Goal: Information Seeking & Learning: Find specific fact

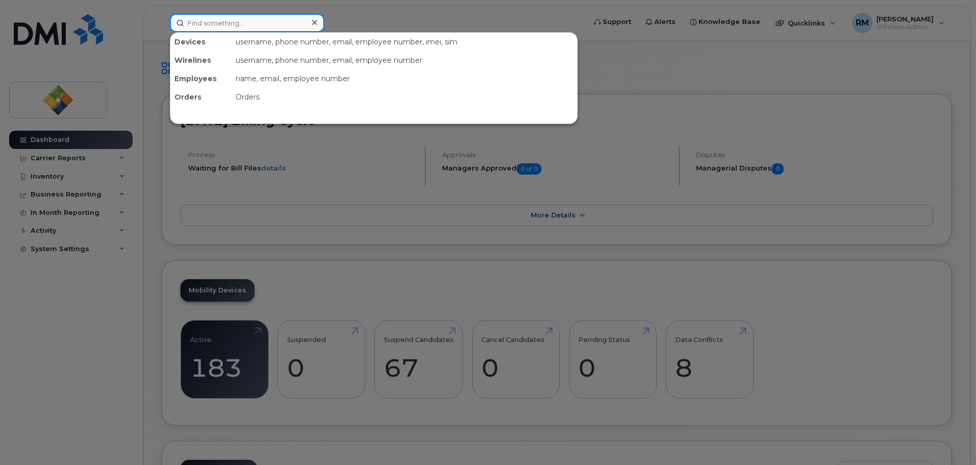
click at [219, 24] on input at bounding box center [247, 23] width 155 height 18
click at [700, 68] on div at bounding box center [488, 232] width 976 height 465
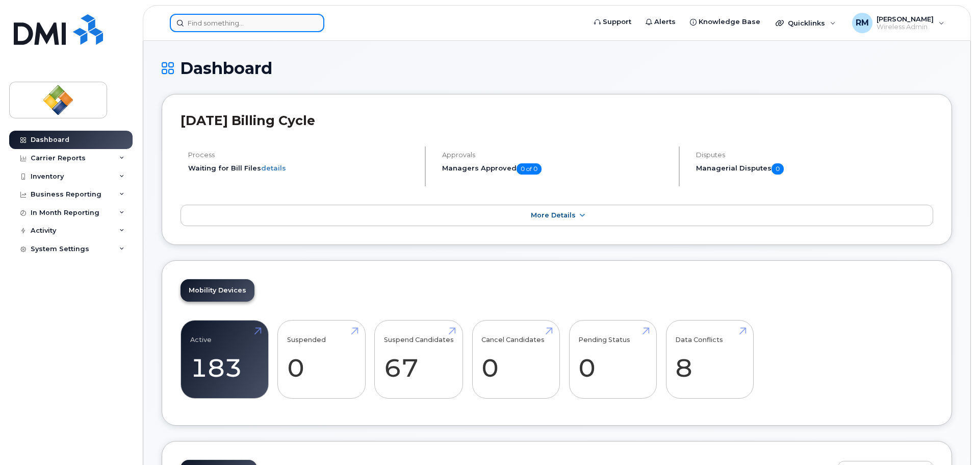
click at [273, 24] on input at bounding box center [247, 23] width 155 height 18
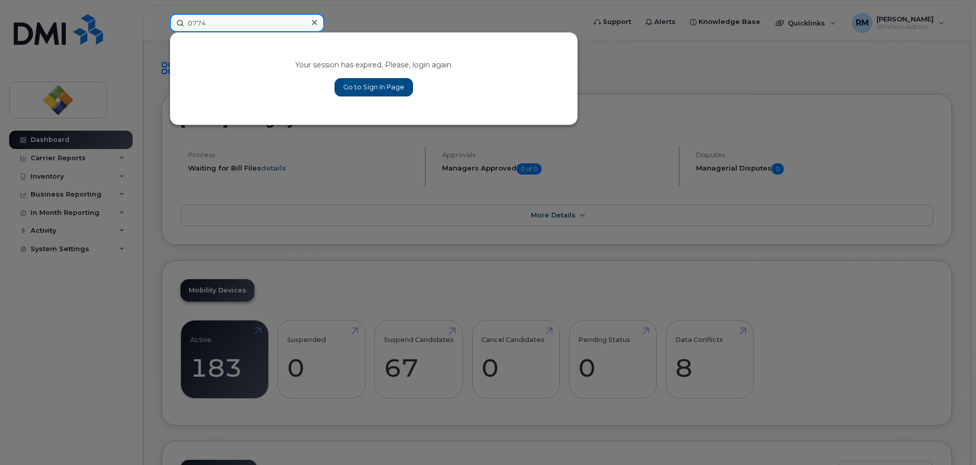
type input "0774"
click at [389, 85] on link "Go to Sign In Page" at bounding box center [374, 87] width 79 height 18
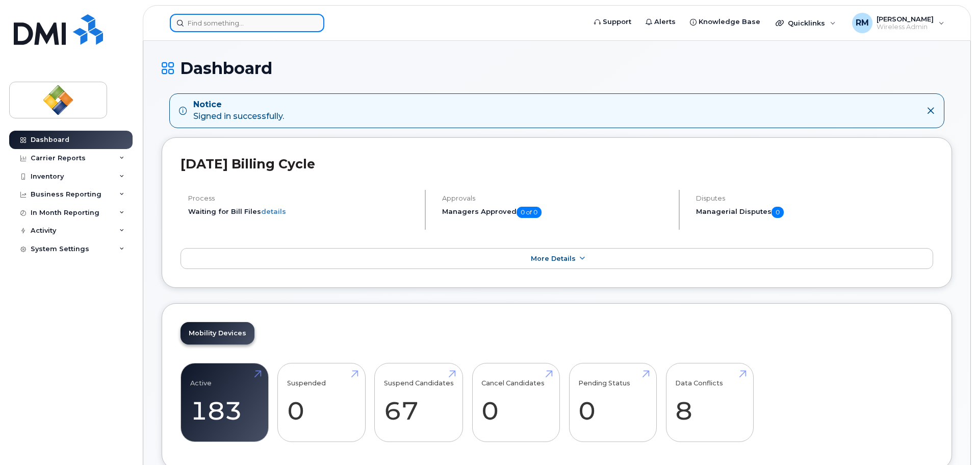
click at [260, 21] on input at bounding box center [247, 23] width 155 height 18
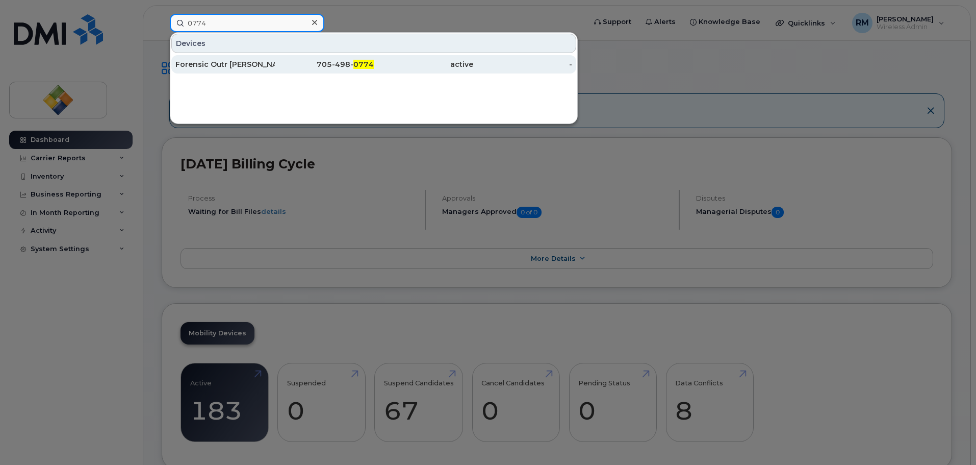
type input "0774"
click at [248, 62] on div "Forensic Outr Ian Farintosh" at bounding box center [224, 64] width 99 height 10
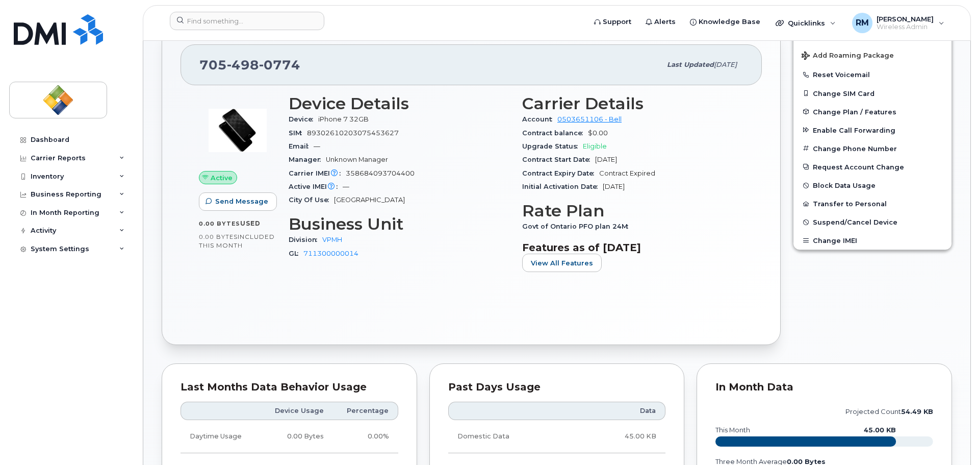
scroll to position [255, 0]
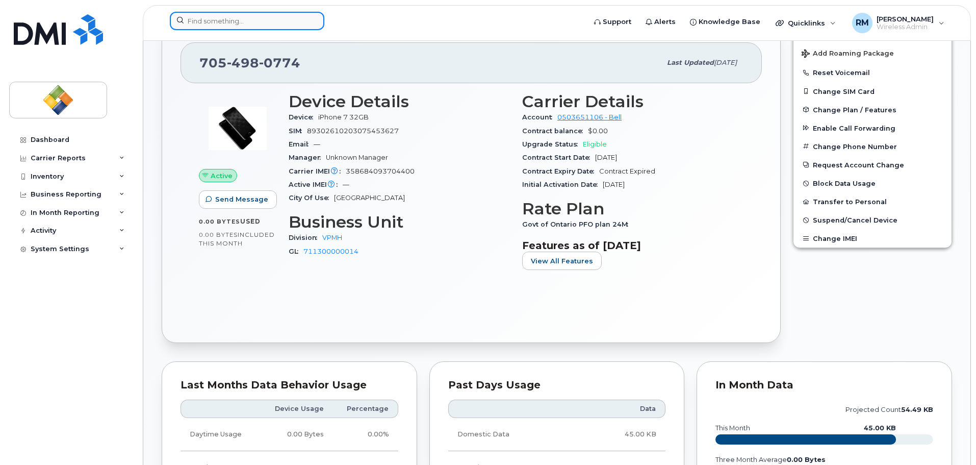
click at [248, 23] on input at bounding box center [247, 21] width 155 height 18
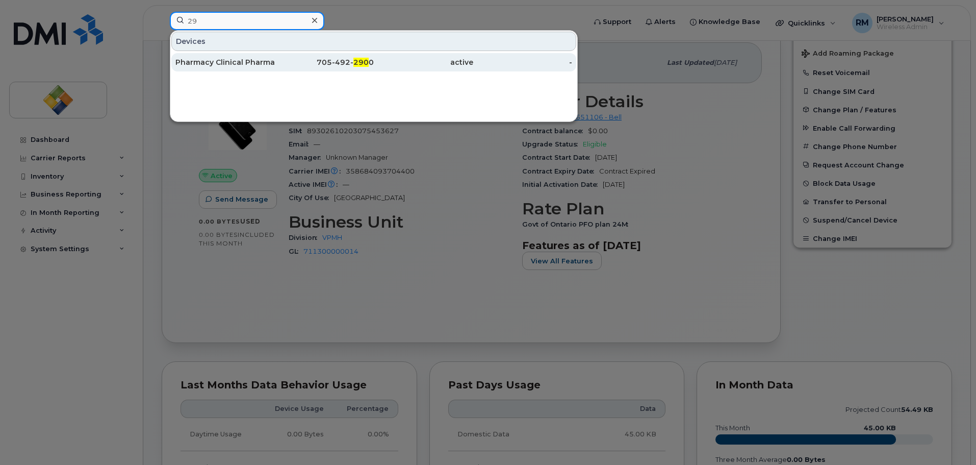
type input "2"
type input "6"
type input "9684"
click at [285, 61] on div "705-471- 9684" at bounding box center [324, 62] width 99 height 10
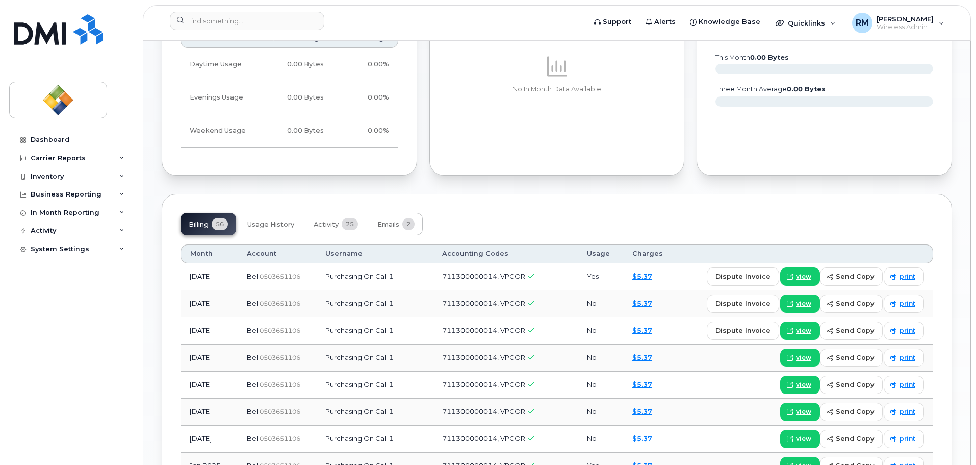
scroll to position [663, 0]
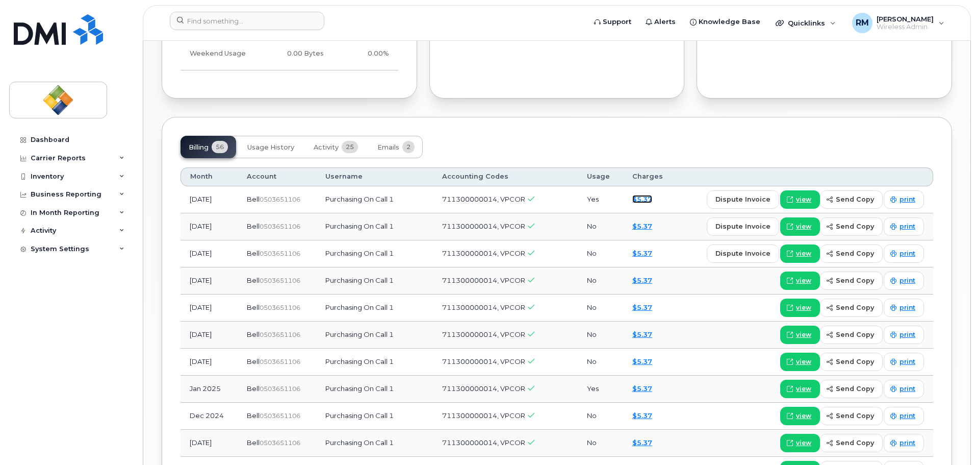
click at [635, 199] on link "$5.37" at bounding box center [642, 199] width 20 height 8
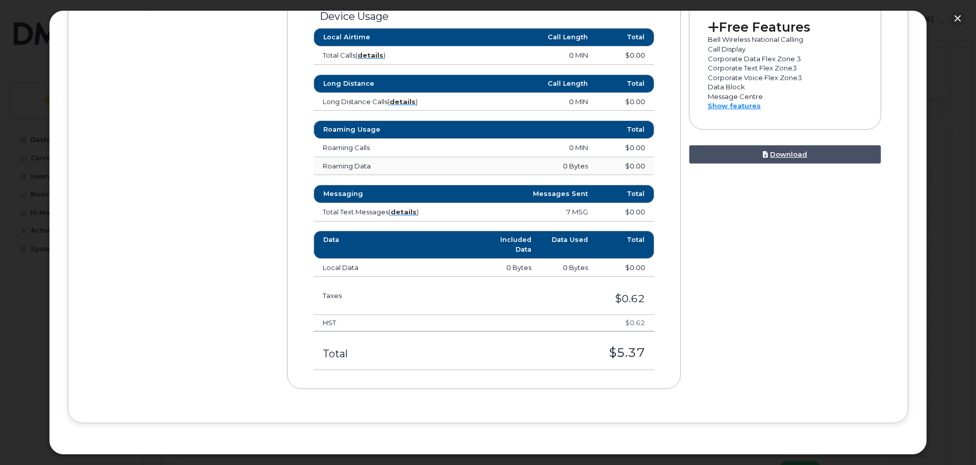
scroll to position [522, 0]
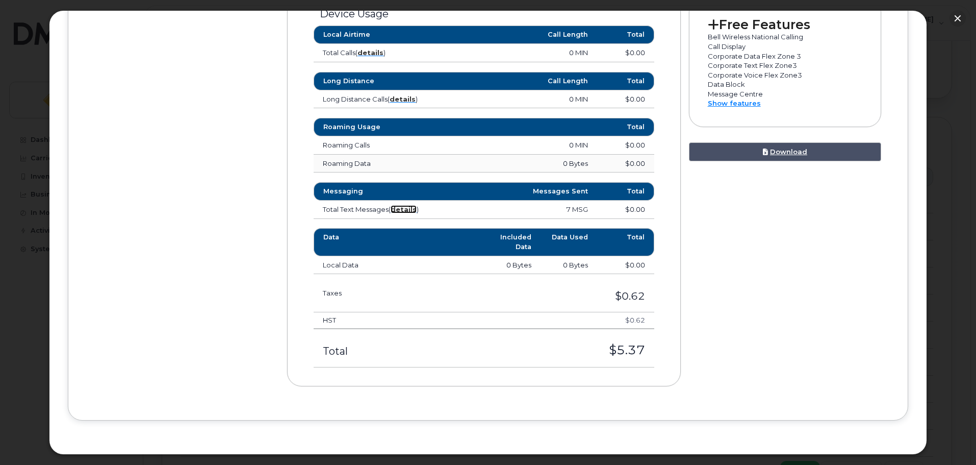
click at [409, 209] on strong "details" at bounding box center [404, 209] width 26 height 8
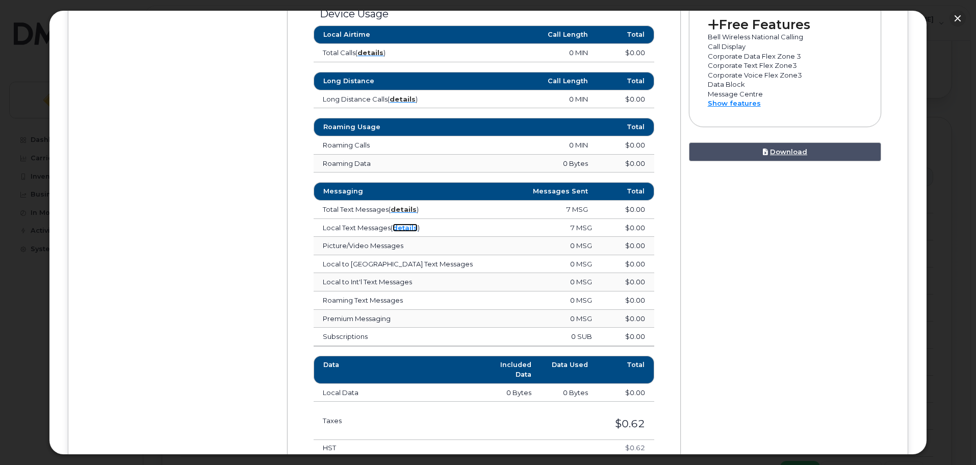
click at [404, 227] on link "details" at bounding box center [405, 227] width 25 height 8
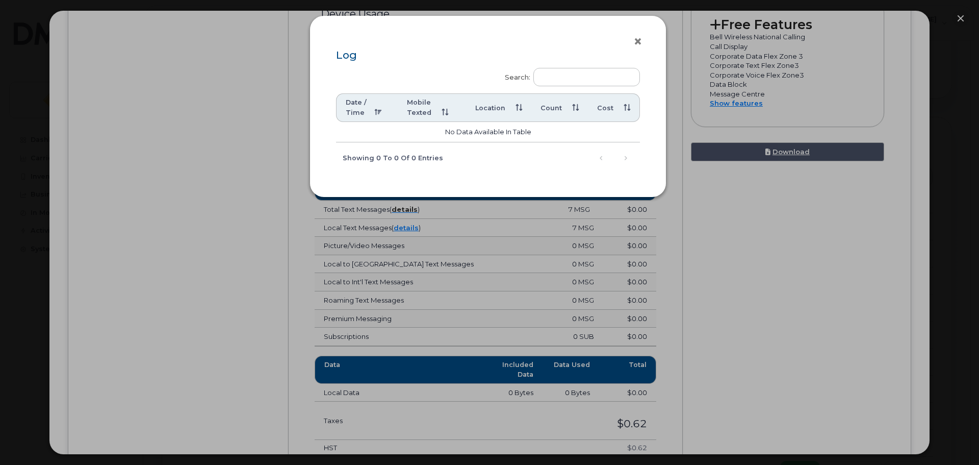
click at [634, 40] on button "×" at bounding box center [640, 41] width 14 height 15
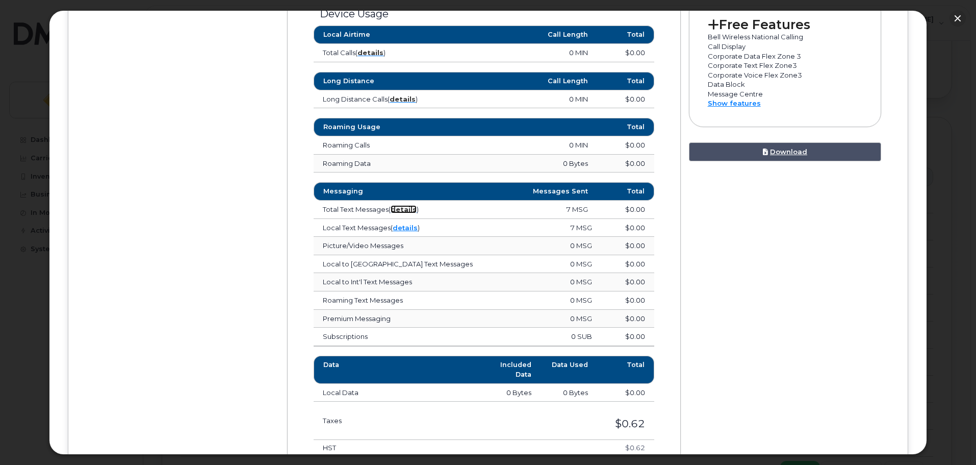
click at [408, 208] on strong "details" at bounding box center [404, 209] width 26 height 8
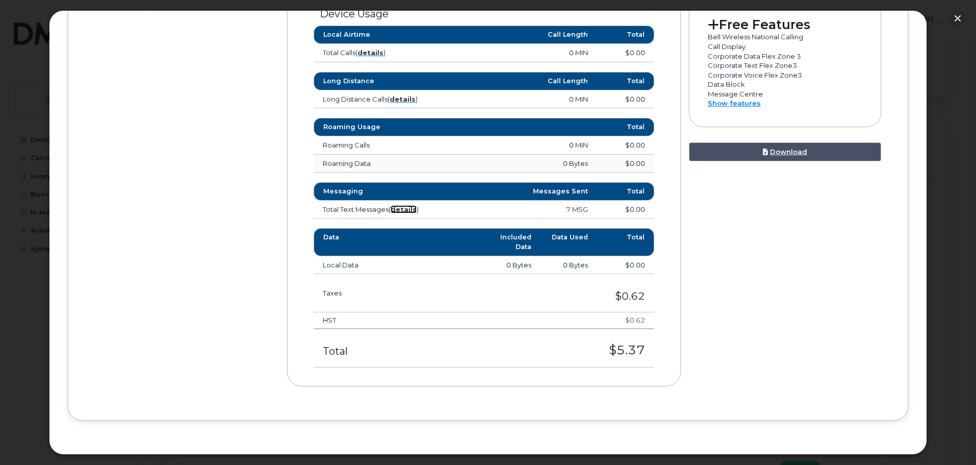
click at [408, 208] on strong "details" at bounding box center [404, 209] width 26 height 8
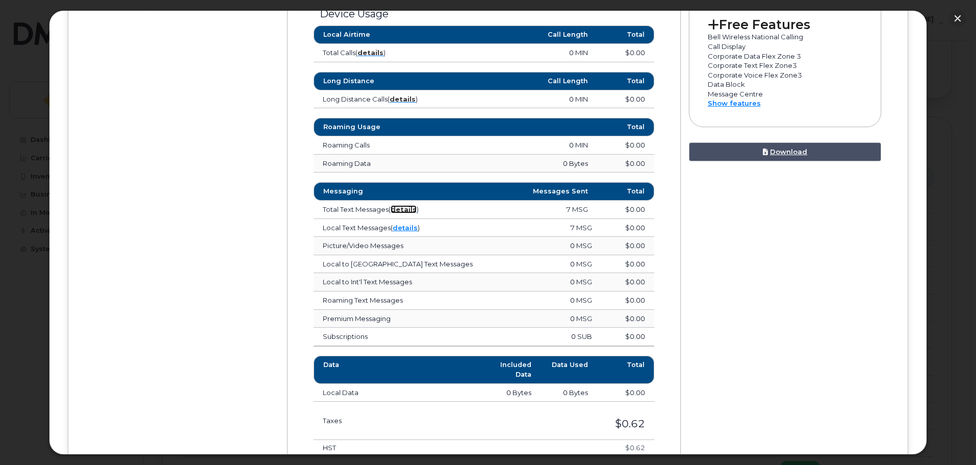
click at [408, 208] on strong "details" at bounding box center [404, 209] width 26 height 8
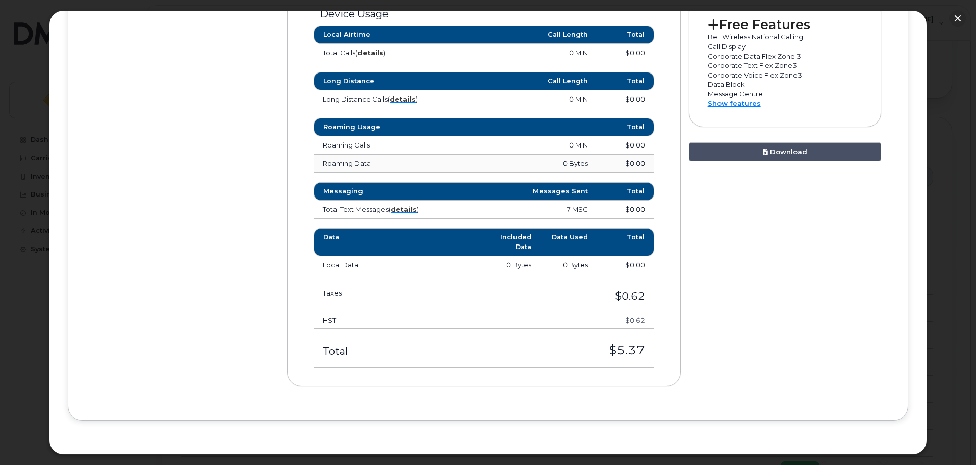
click at [405, 204] on td "Total Text Messages ( details )" at bounding box center [385, 209] width 142 height 18
click at [405, 207] on strong "details" at bounding box center [404, 209] width 26 height 8
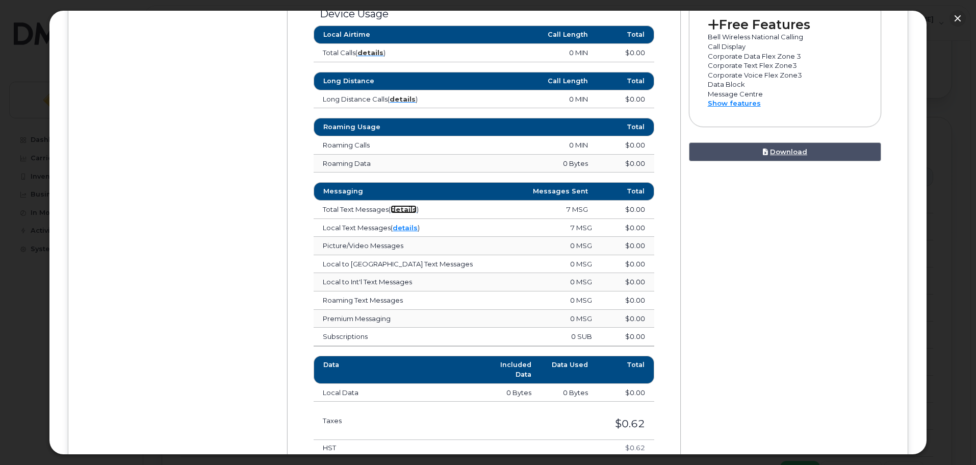
click at [405, 207] on strong "details" at bounding box center [404, 209] width 26 height 8
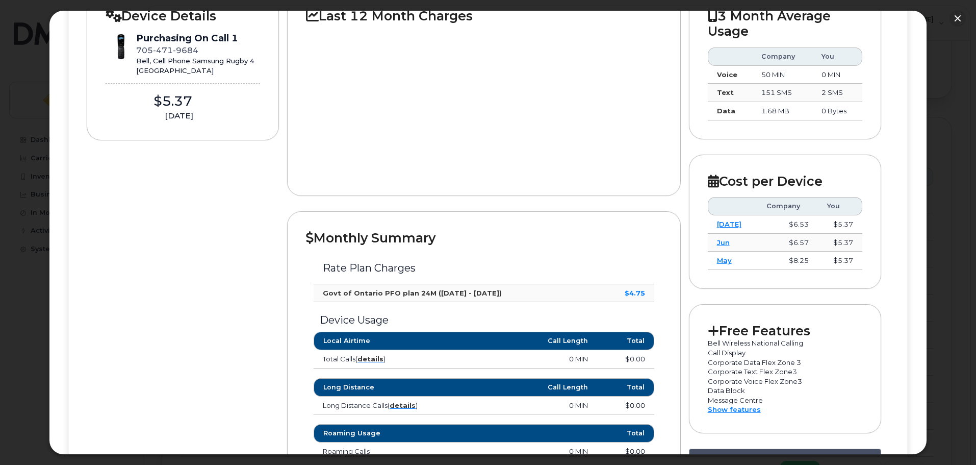
scroll to position [0, 0]
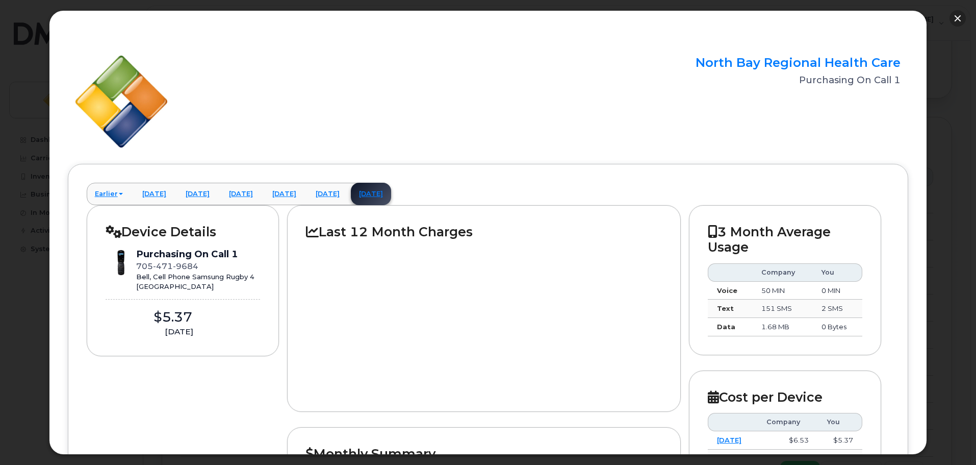
click at [953, 18] on button "button" at bounding box center [957, 18] width 16 height 16
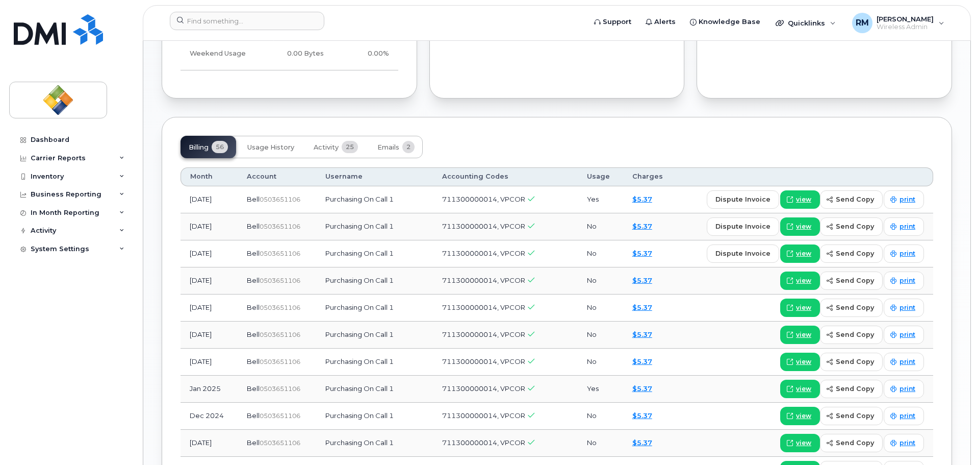
click at [451, 104] on div "Past Days Usage No In Month Data Available" at bounding box center [557, 6] width 268 height 197
